Goal: Information Seeking & Learning: Learn about a topic

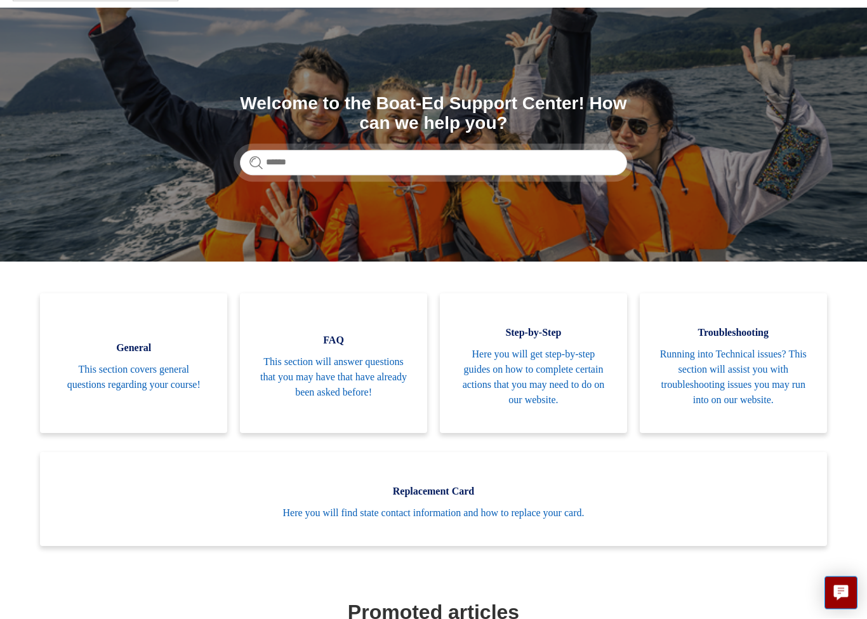
scroll to position [73, 0]
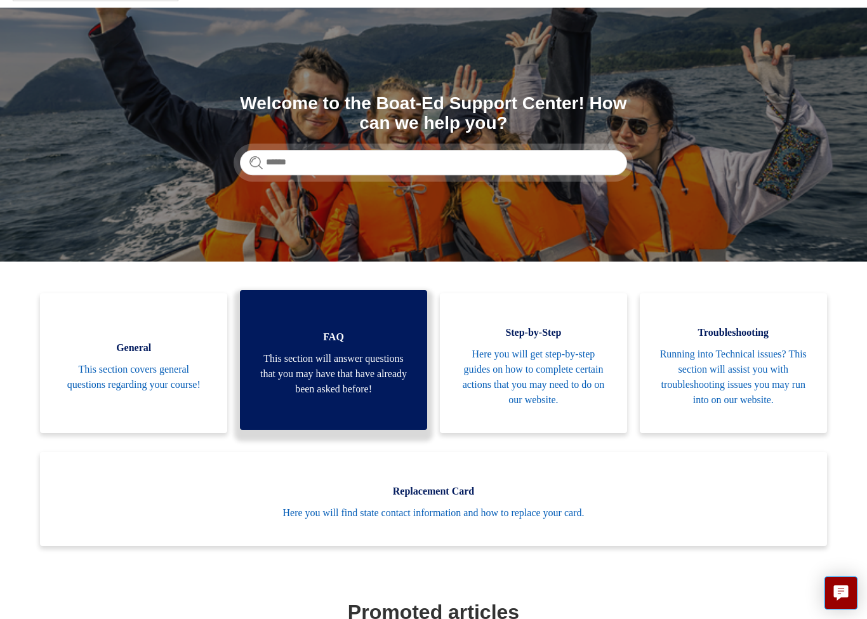
click at [355, 383] on span "This section will answer questions that you may have that have already been ask…" at bounding box center [333, 374] width 149 height 46
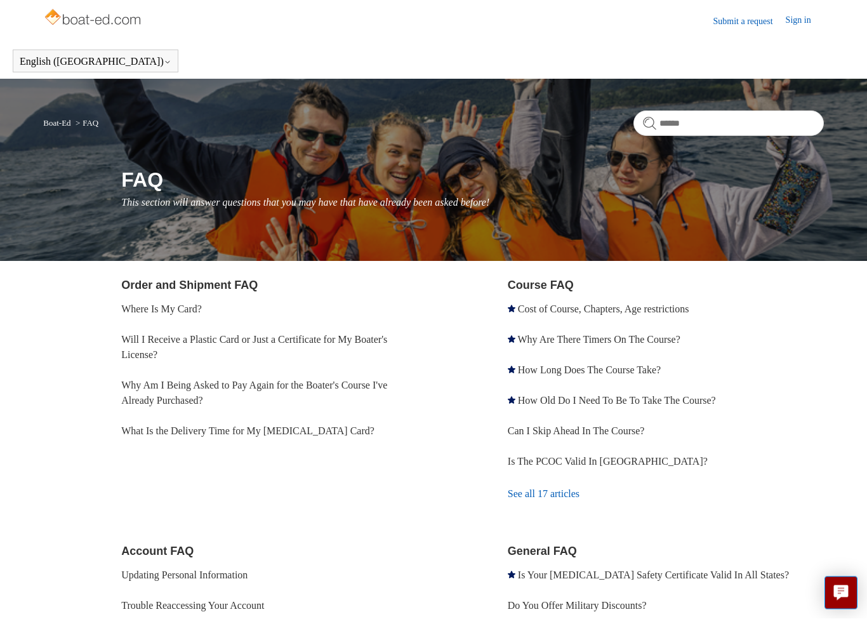
scroll to position [2, 0]
click at [679, 338] on link "Why Are There Timers On The Course?" at bounding box center [599, 339] width 162 height 11
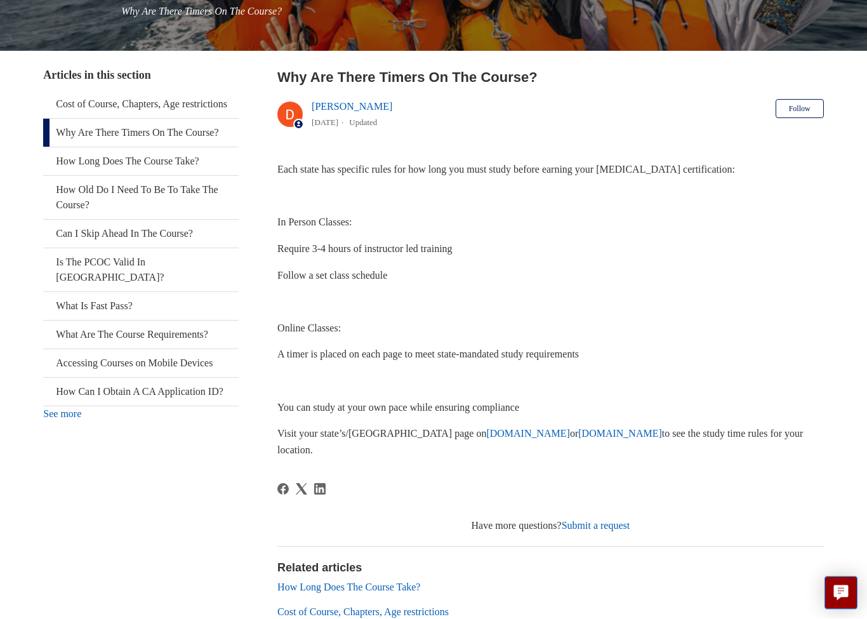
scroll to position [191, 0]
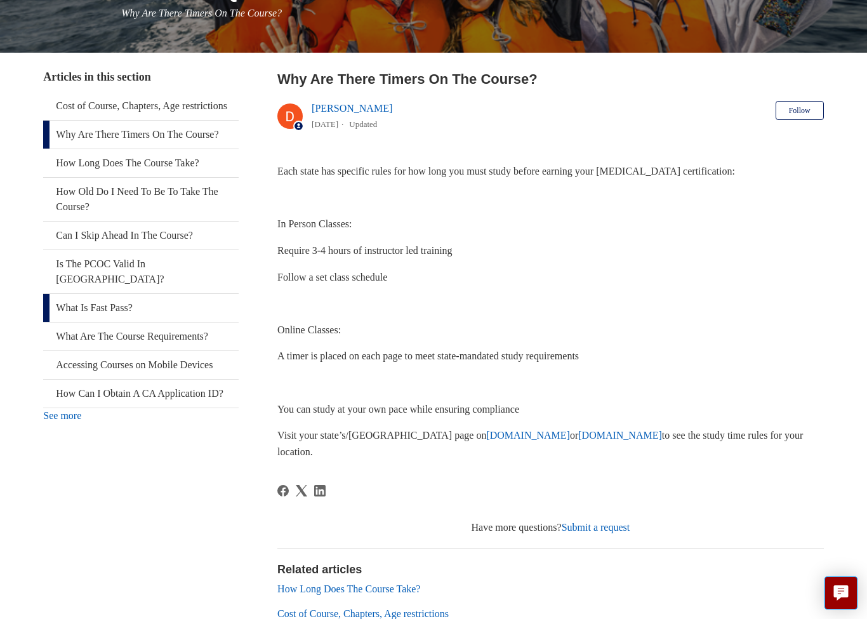
click at [119, 310] on link "What Is Fast Pass?" at bounding box center [140, 308] width 195 height 28
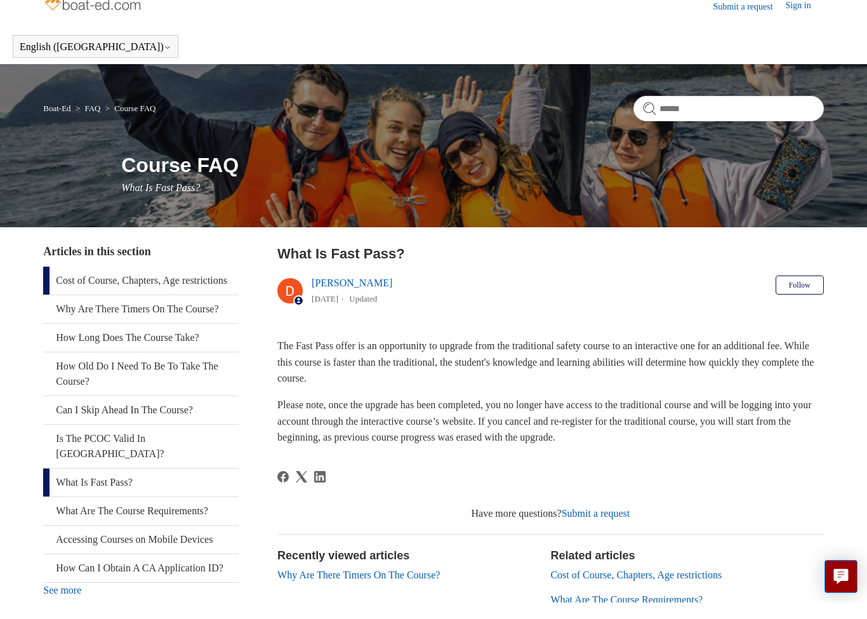
click at [179, 286] on link "Cost of Course, Chapters, Age restrictions" at bounding box center [140, 297] width 195 height 28
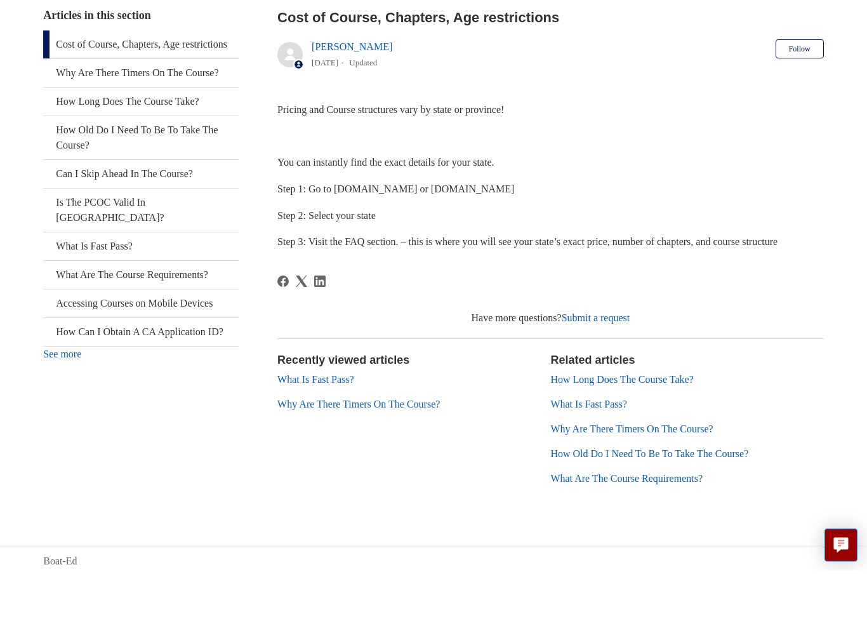
scroll to position [205, 0]
click at [658, 520] on link "What Are The Course Requirements?" at bounding box center [626, 525] width 152 height 11
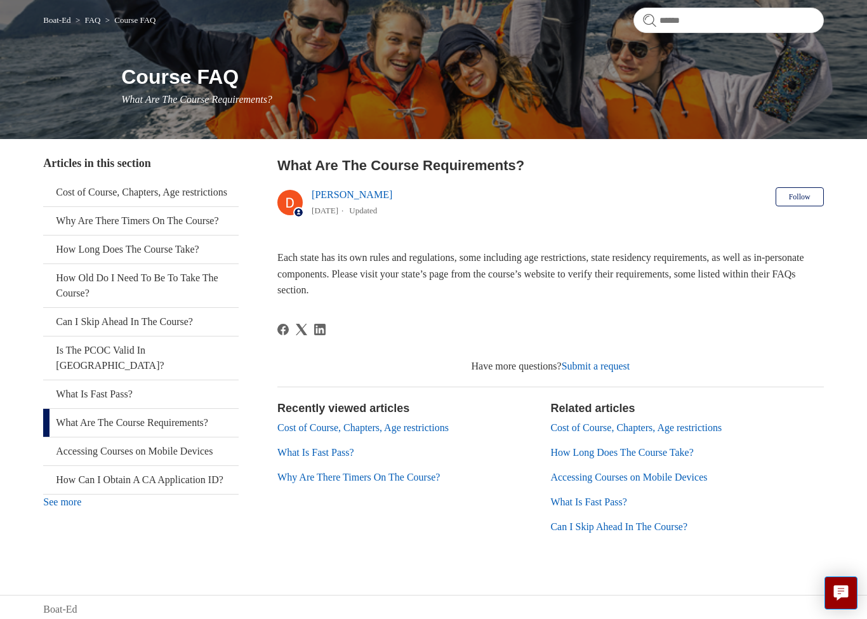
scroll to position [107, 0]
